Goal: Check status: Check status

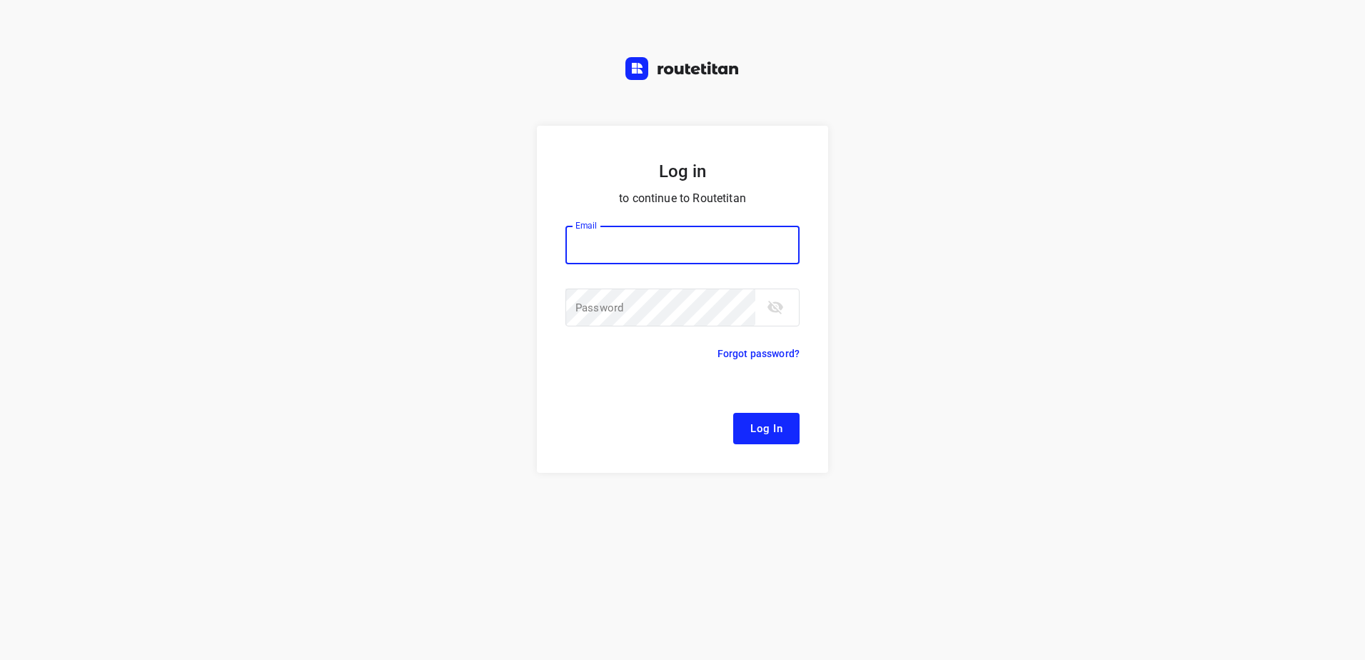
click at [626, 231] on input "email" at bounding box center [682, 245] width 234 height 39
type input "[EMAIL_ADDRESS][DOMAIN_NAME]"
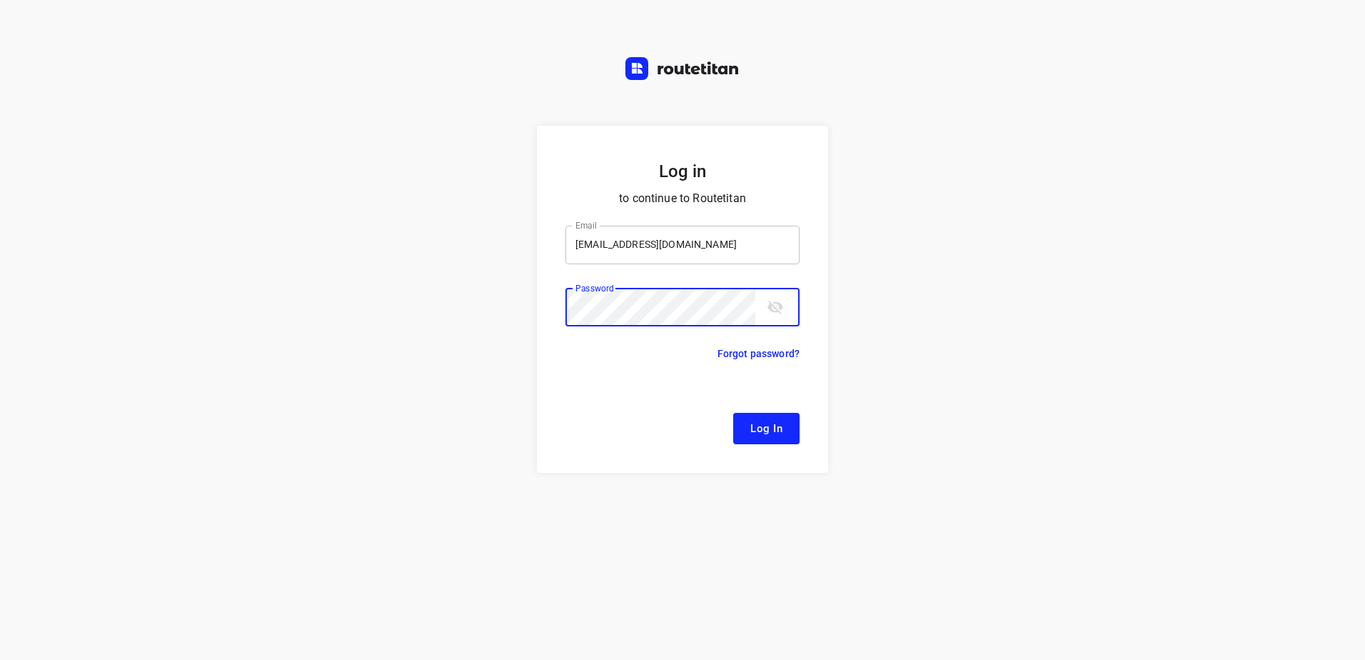
click at [733, 413] on button "Log In" at bounding box center [766, 428] width 66 height 31
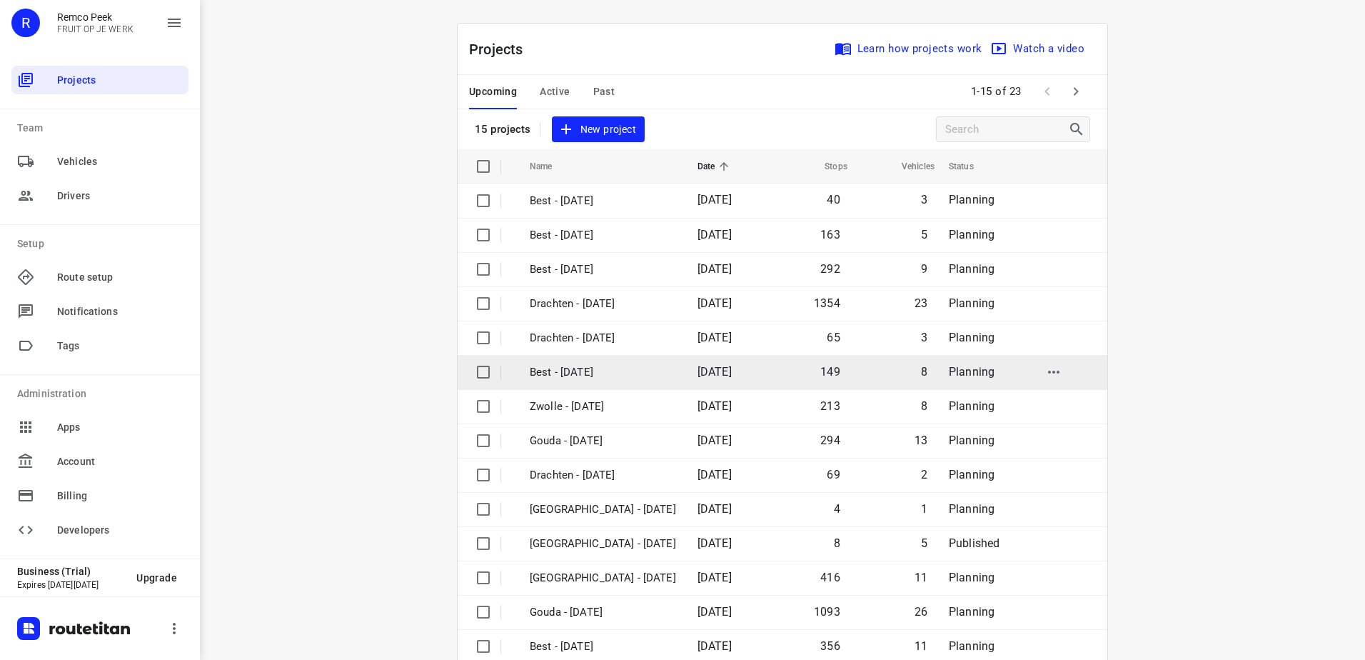
scroll to position [62, 0]
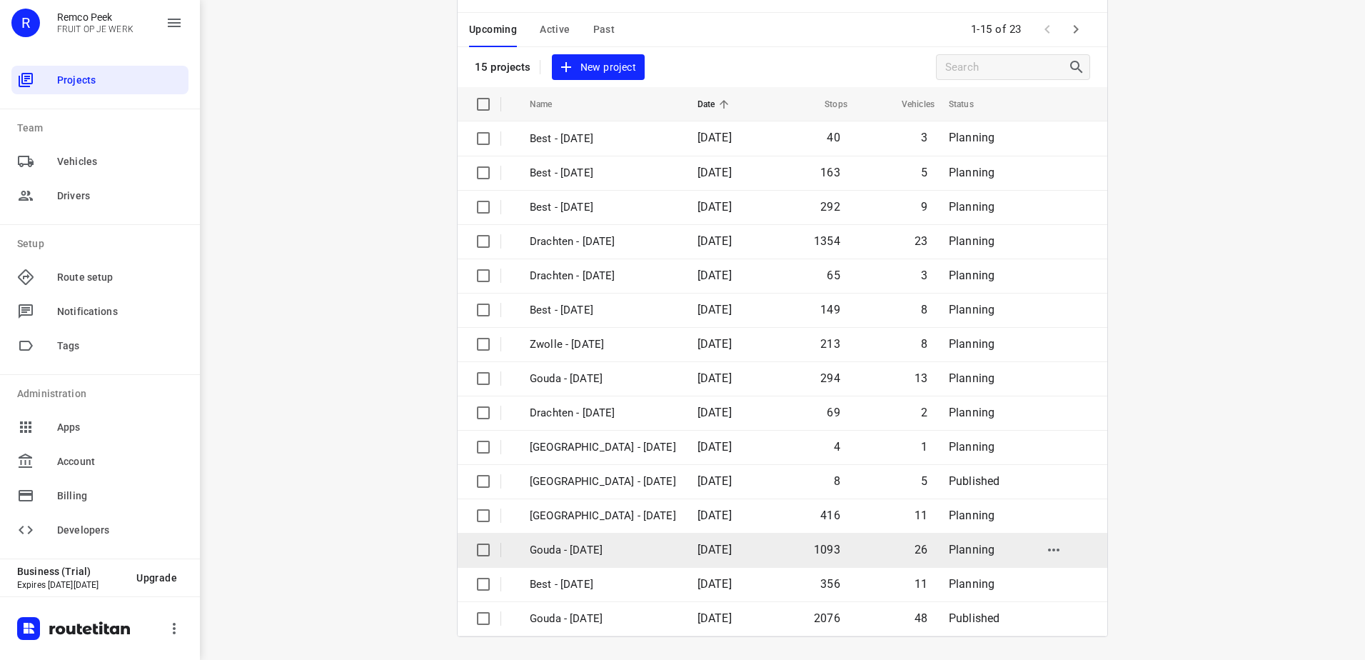
click at [635, 534] on td "Gouda - [DATE]" at bounding box center [600, 549] width 171 height 34
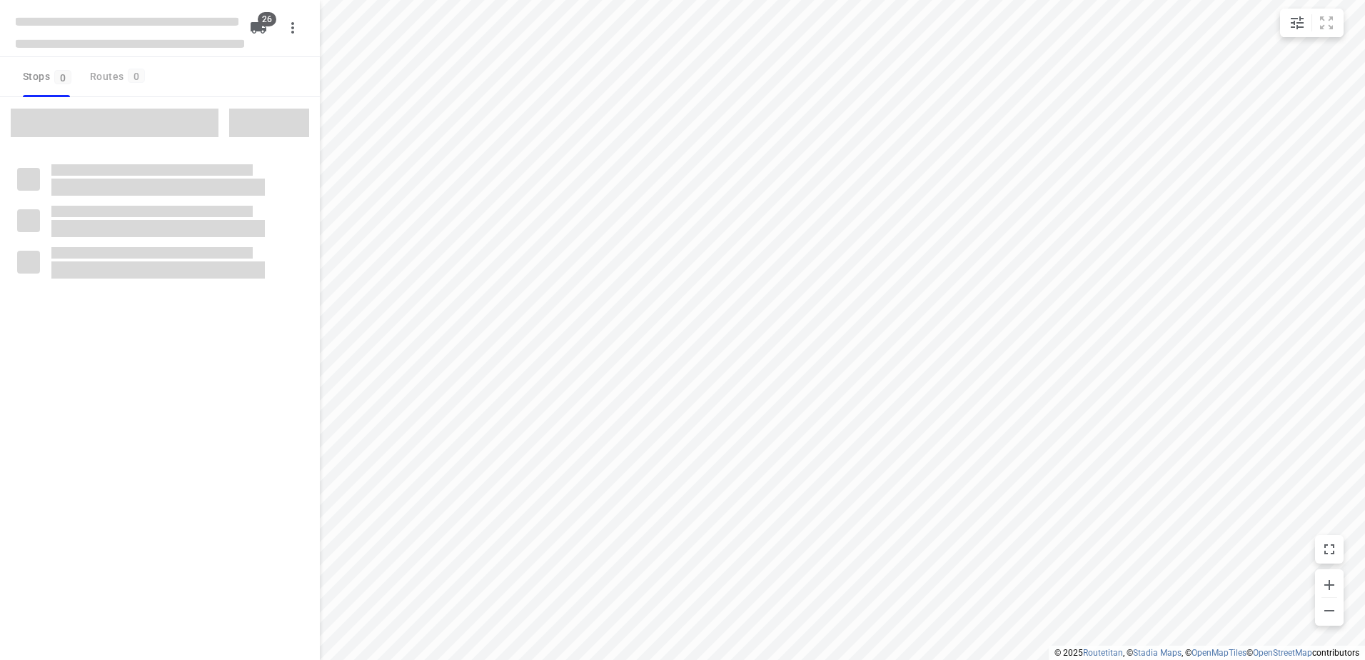
checkbox input "true"
